Goal: Information Seeking & Learning: Find specific fact

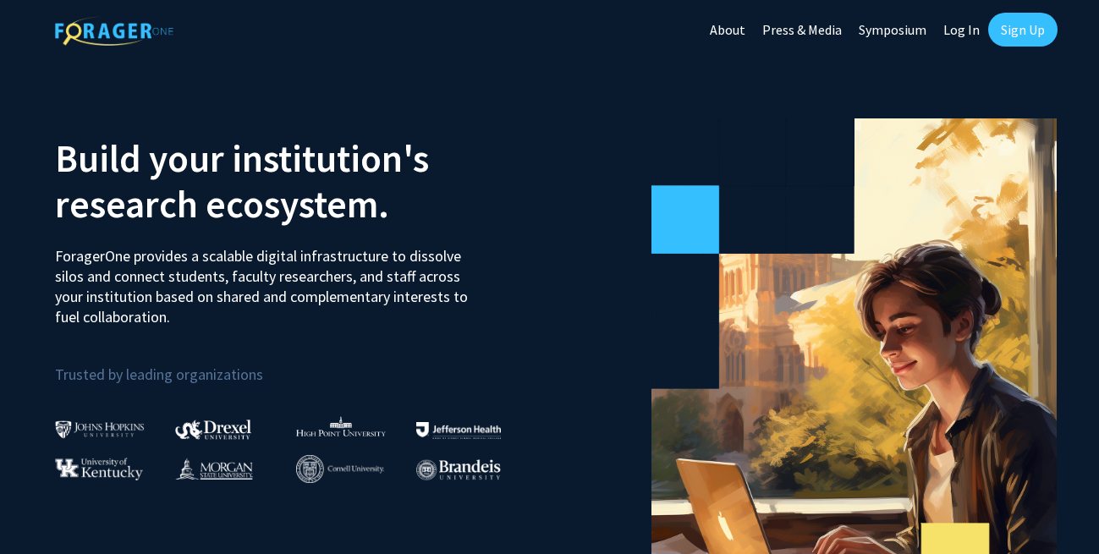
click at [965, 25] on link "Log In" at bounding box center [961, 29] width 53 height 59
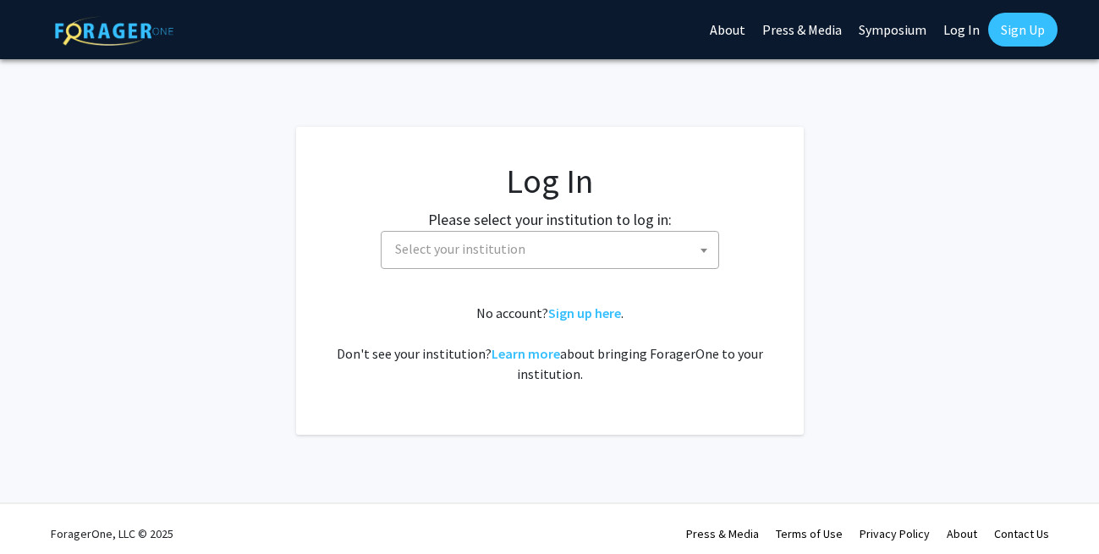
click at [534, 243] on span "Select your institution" at bounding box center [553, 249] width 330 height 35
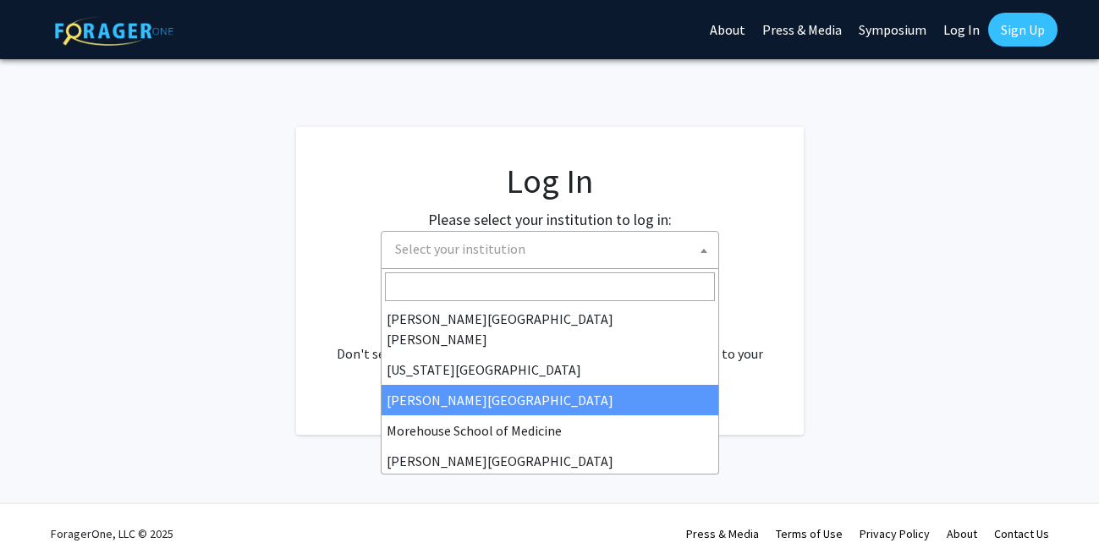
scroll to position [310, 0]
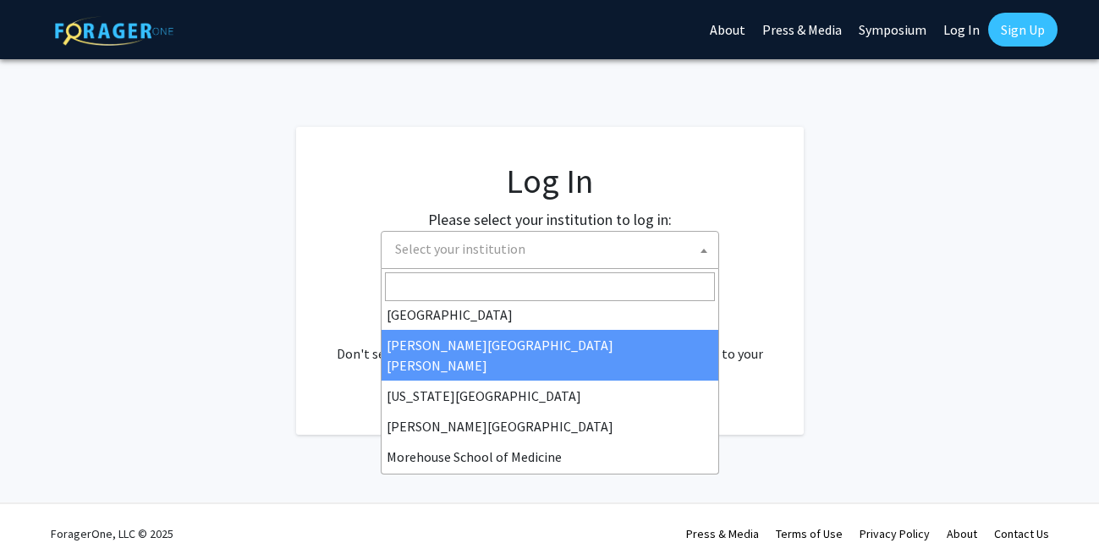
select select "1"
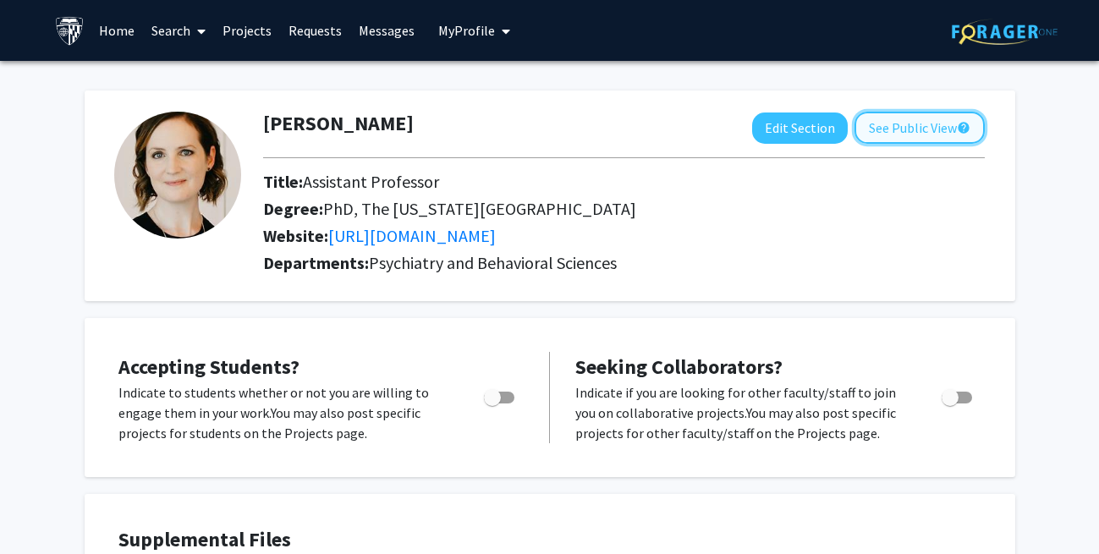
click at [924, 125] on button "See Public View help" at bounding box center [920, 128] width 130 height 32
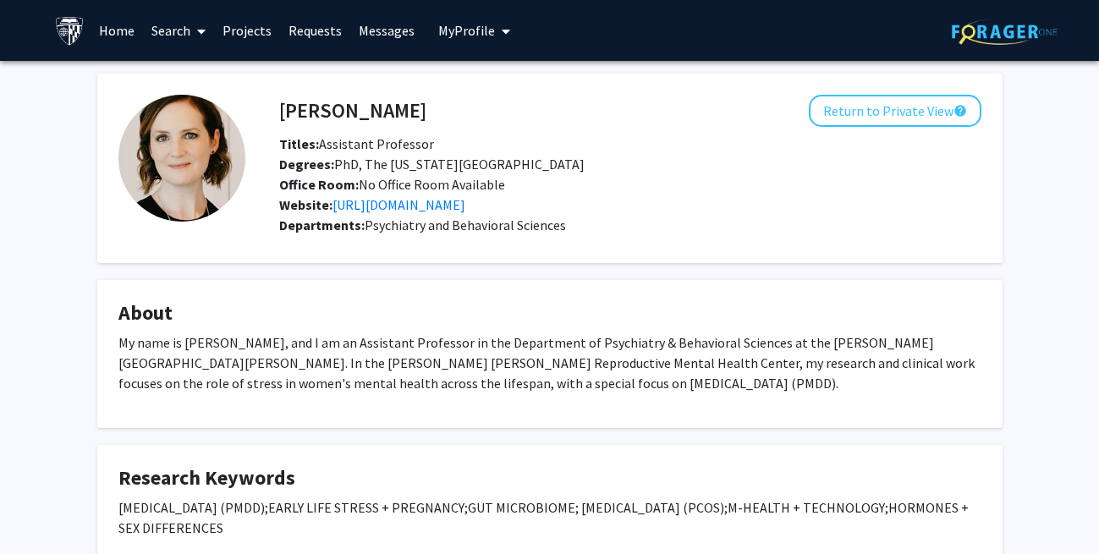
click at [201, 30] on icon at bounding box center [201, 32] width 8 height 14
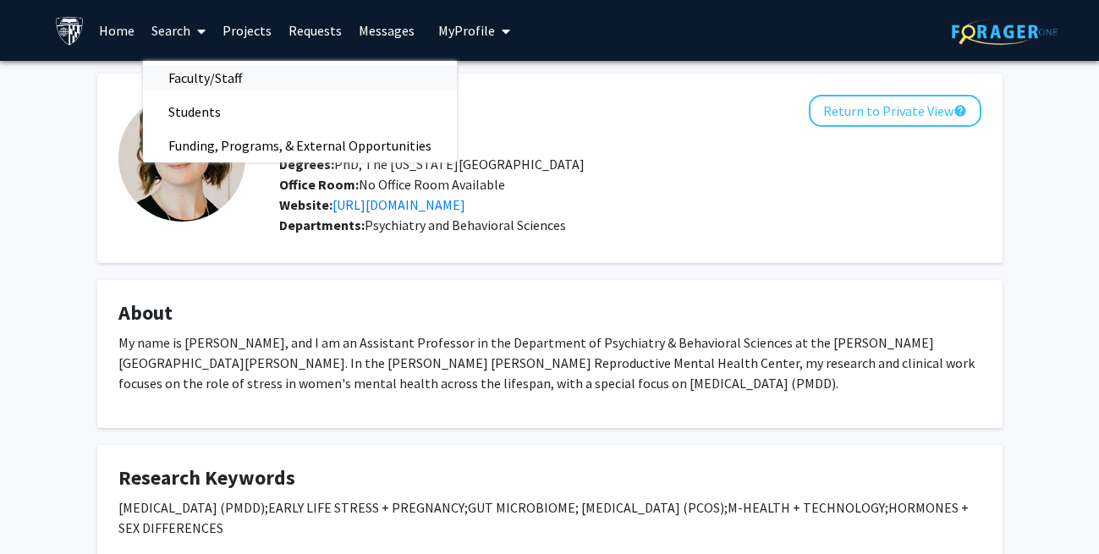
click at [204, 77] on span "Faculty/Staff" at bounding box center [205, 78] width 124 height 34
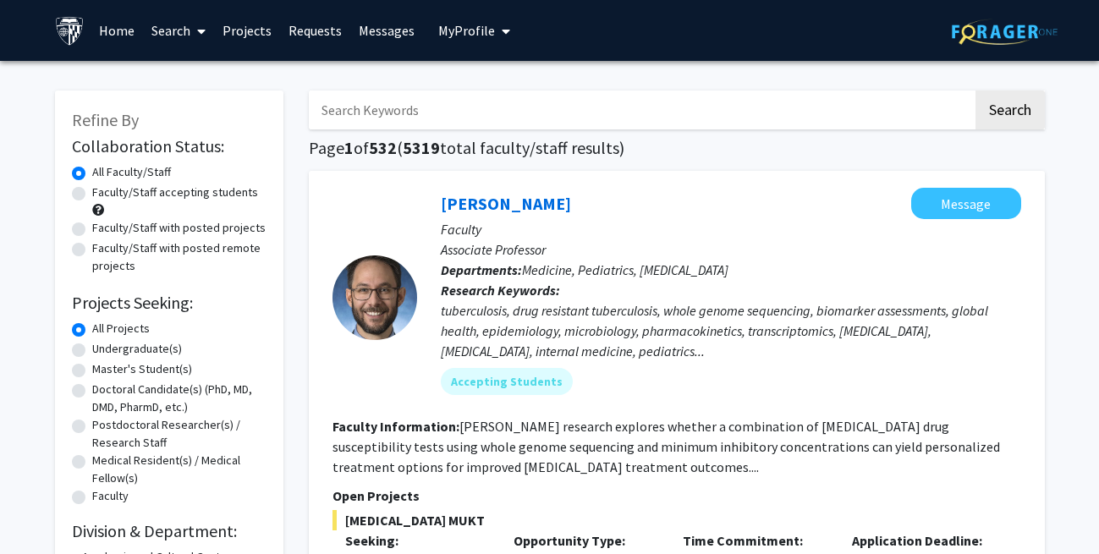
click at [371, 105] on input "Search Keywords" at bounding box center [641, 110] width 664 height 39
type input "[PERSON_NAME]"
click at [976, 91] on button "Search" at bounding box center [1010, 110] width 69 height 39
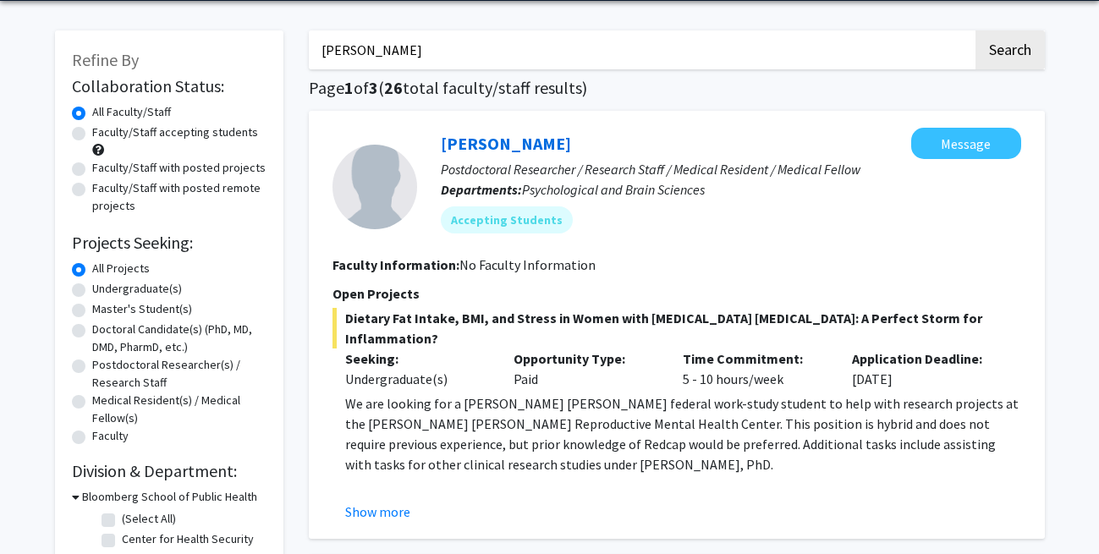
scroll to position [59, 0]
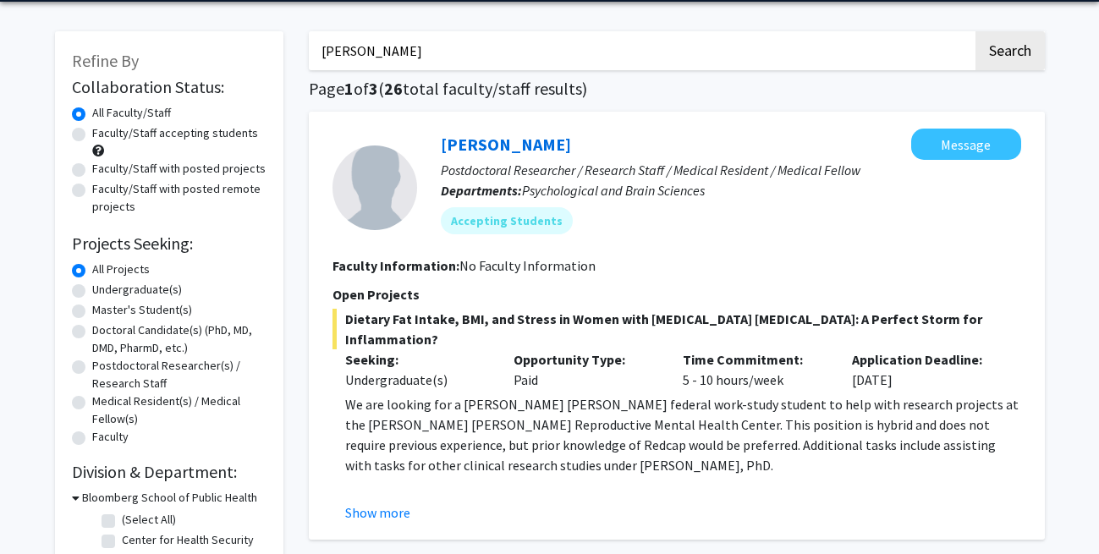
click at [607, 407] on p "We are looking for a [PERSON_NAME] [PERSON_NAME] federal work-study student to …" at bounding box center [683, 434] width 676 height 81
click at [485, 147] on link "[PERSON_NAME]" at bounding box center [506, 144] width 130 height 21
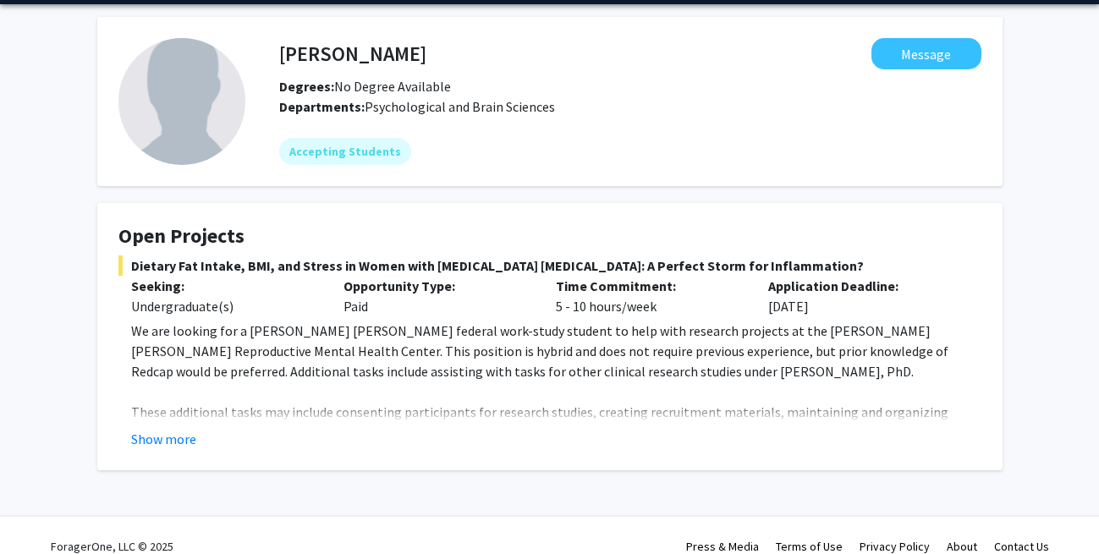
scroll to position [79, 0]
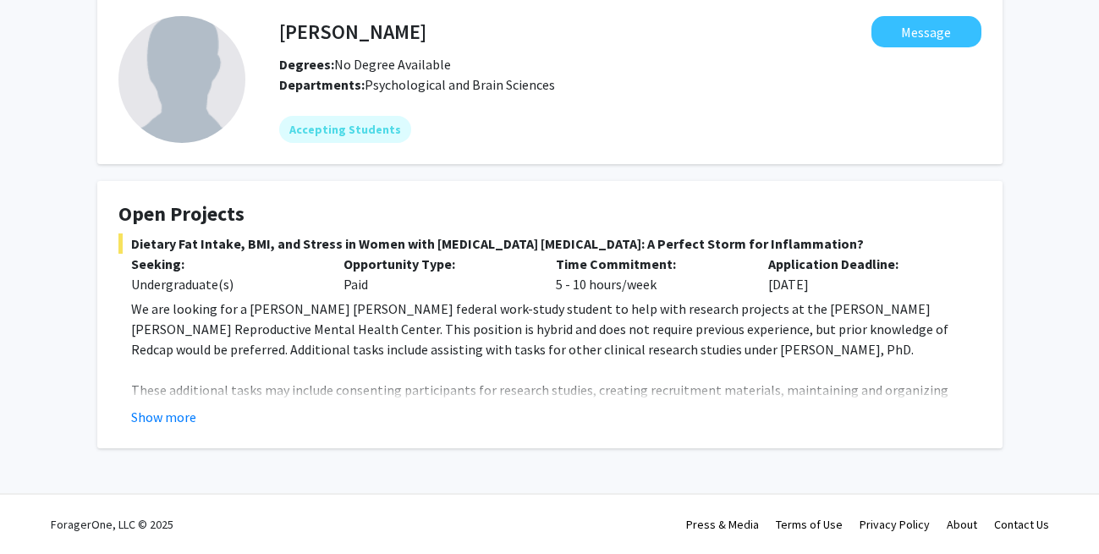
click at [219, 266] on p "Seeking:" at bounding box center [224, 264] width 187 height 20
click at [261, 306] on p "We are looking for a [PERSON_NAME] [PERSON_NAME] federal work-study student to …" at bounding box center [556, 329] width 851 height 61
click at [178, 416] on button "Show more" at bounding box center [163, 417] width 65 height 20
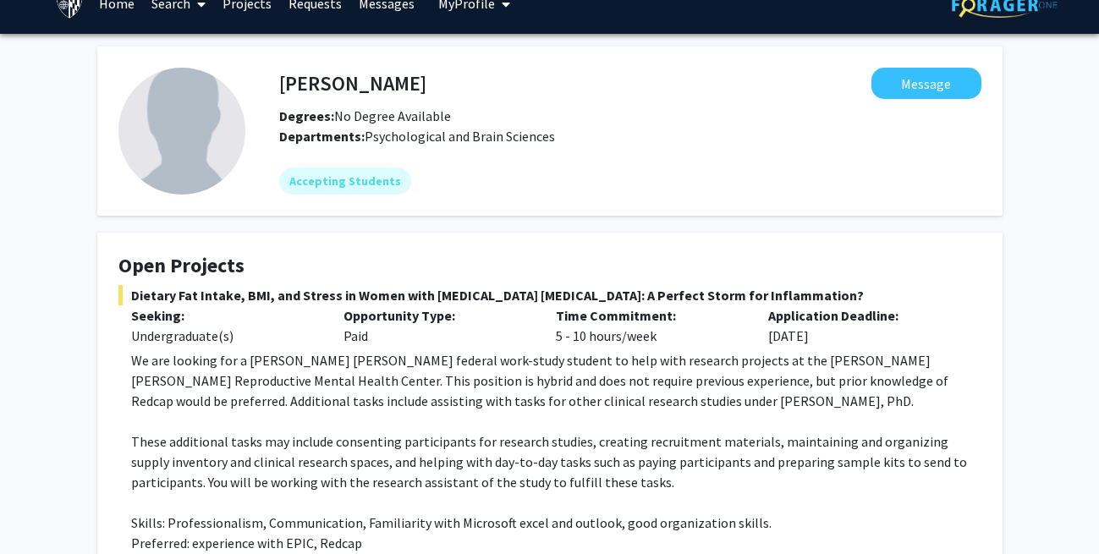
scroll to position [0, 0]
